Goal: Navigation & Orientation: Go to known website

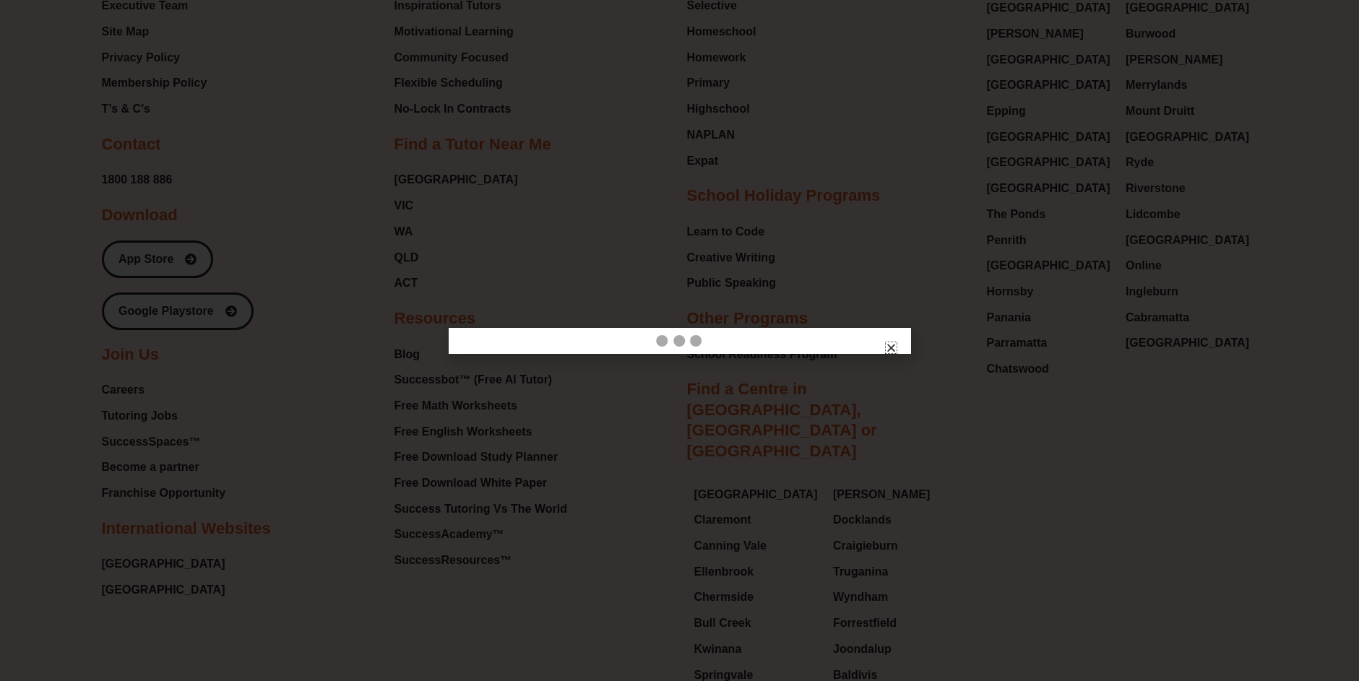
scroll to position [6375, 0]
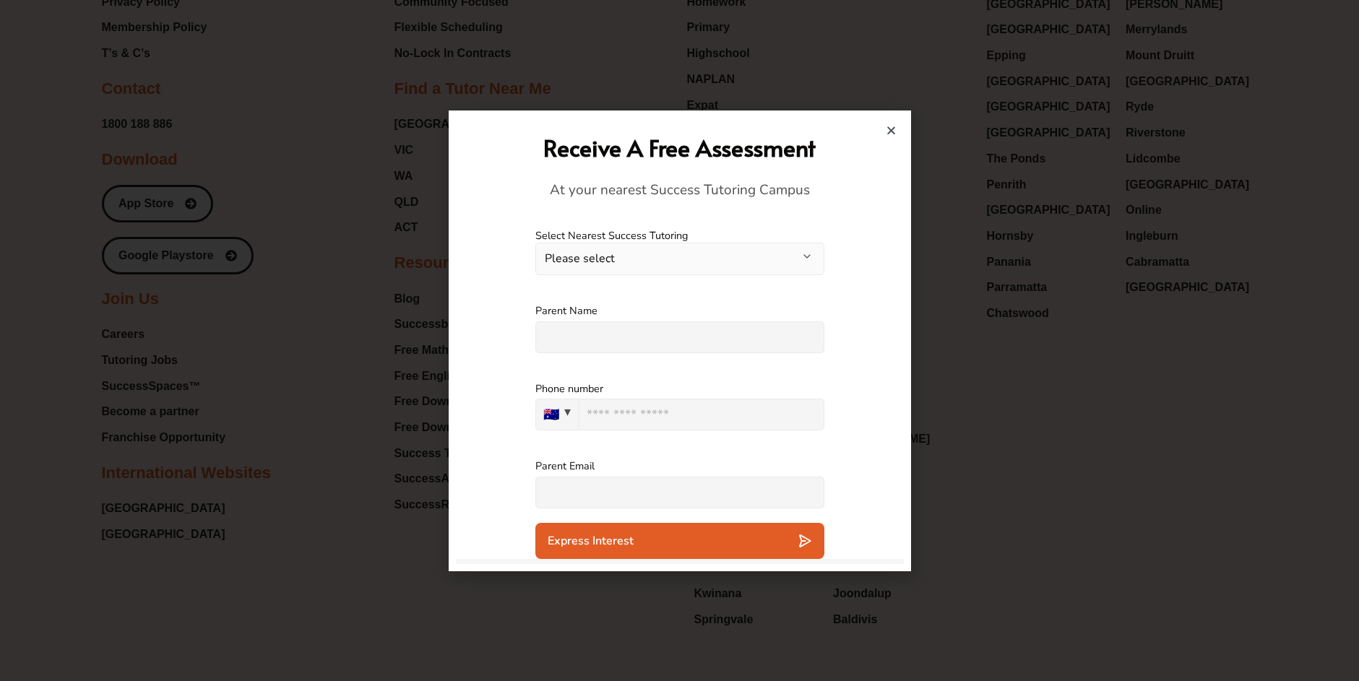
click at [889, 132] on icon "Close" at bounding box center [891, 130] width 11 height 11
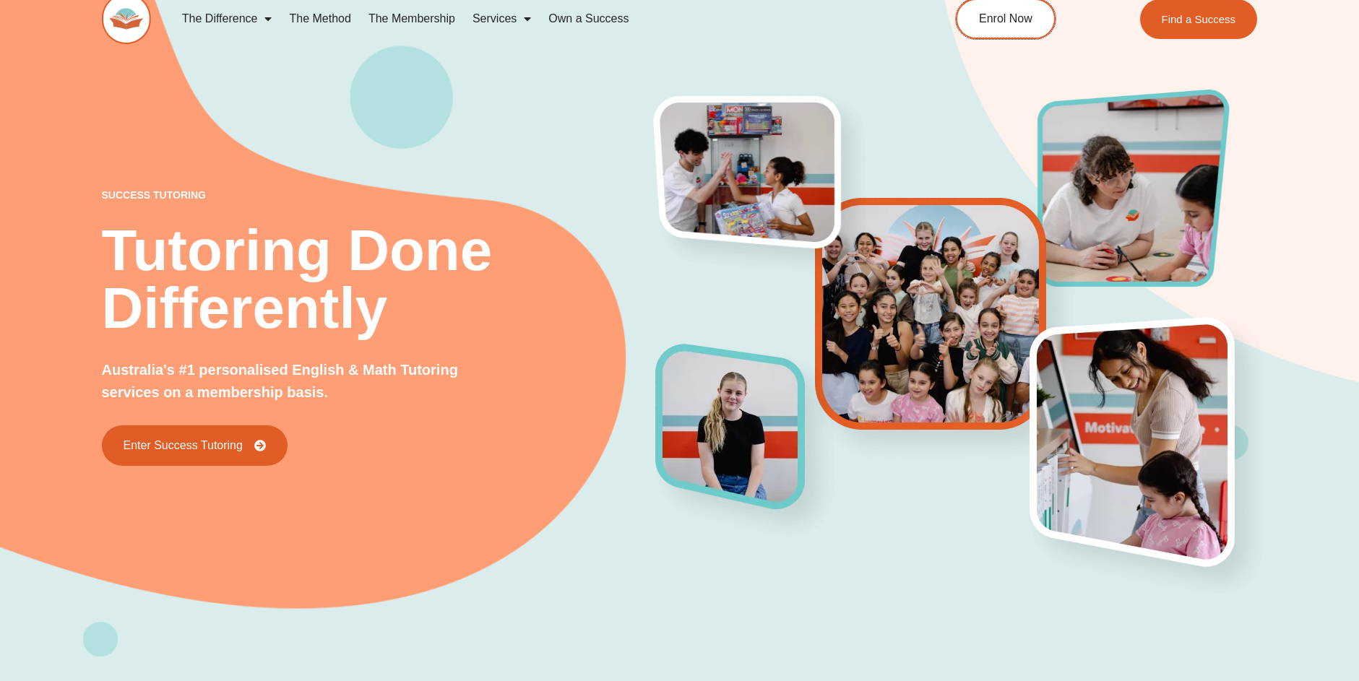
scroll to position [0, 0]
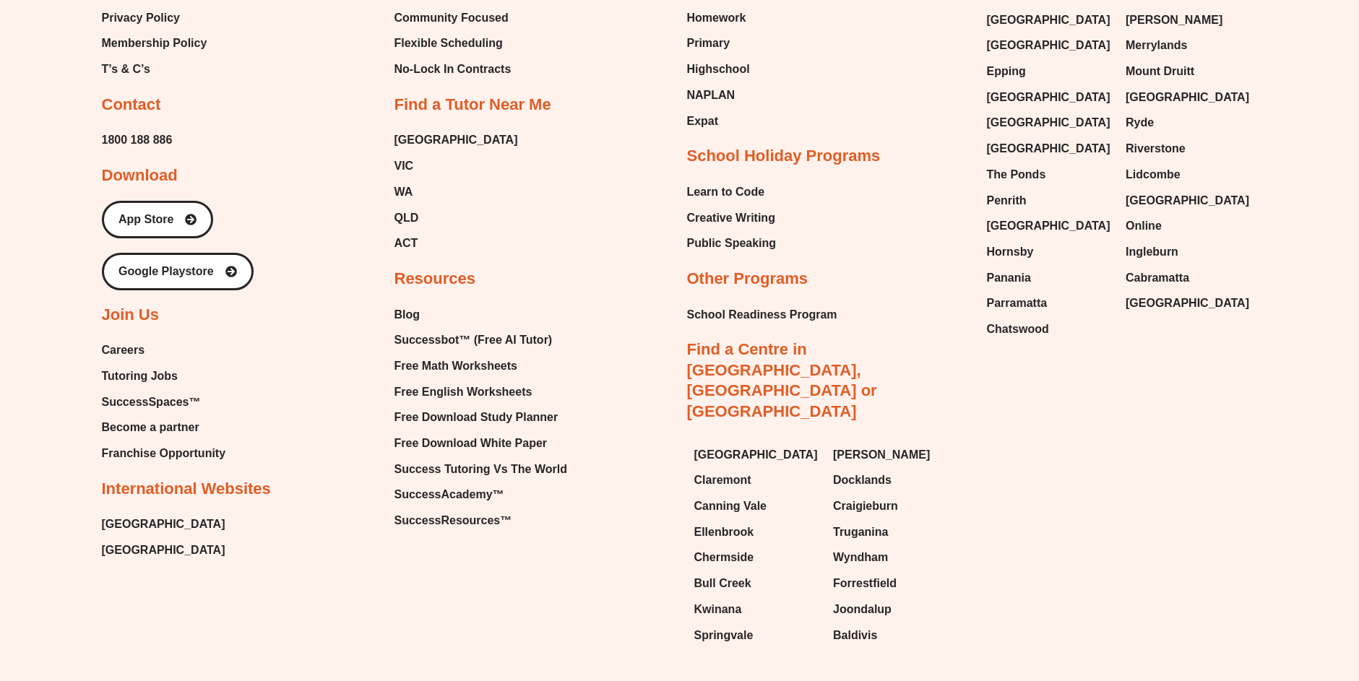
scroll to position [6359, 0]
